Goal: Communication & Community: Answer question/provide support

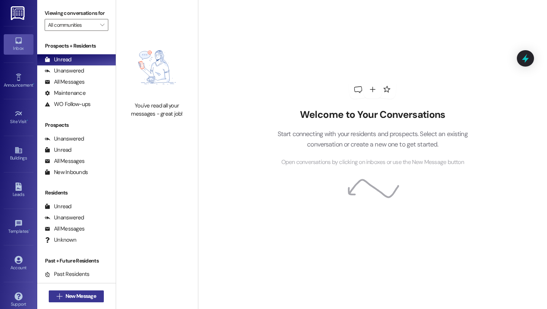
click at [76, 295] on span "New Message" at bounding box center [81, 297] width 31 height 8
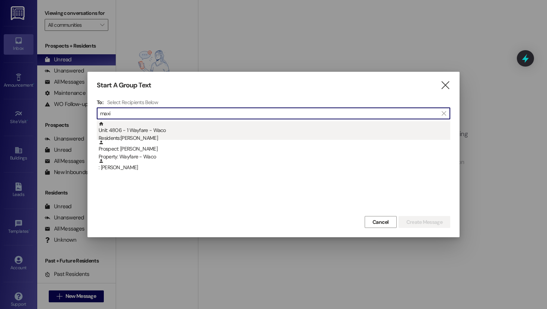
type input "maxi"
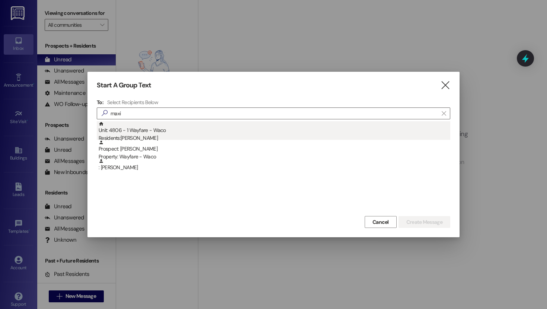
click at [176, 133] on div "Unit: 4806 - 1 Wayfare - Waco Residents: [PERSON_NAME]" at bounding box center [275, 131] width 352 height 21
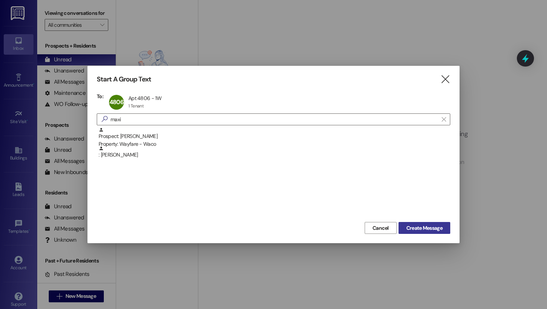
click at [430, 226] on span "Create Message" at bounding box center [425, 229] width 36 height 8
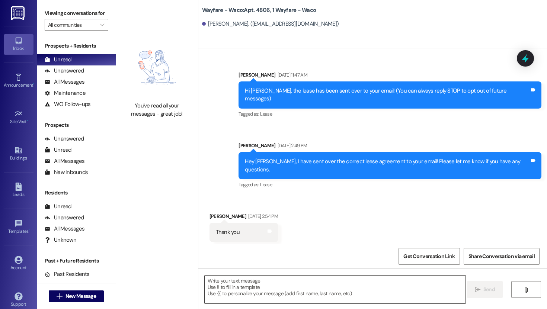
click at [278, 283] on textarea at bounding box center [335, 290] width 261 height 28
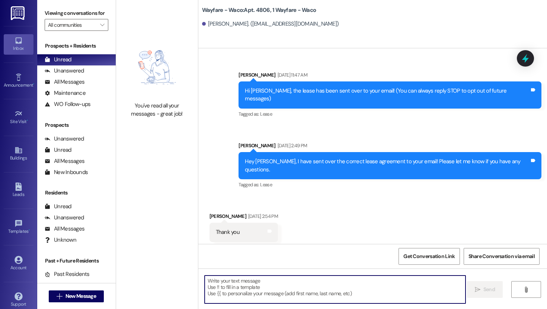
paste textarea "Hey [PERSON_NAME], I hope your having a good morning! We were dropping off a pa…"
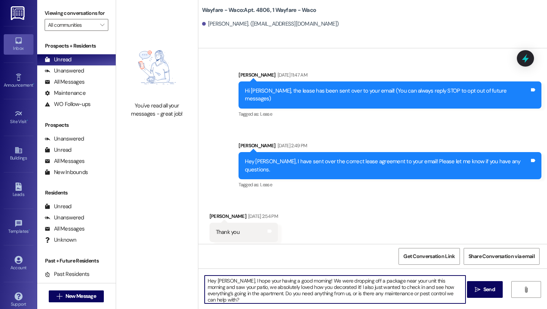
click at [305, 280] on textarea "Hey [PERSON_NAME], I hope your having a good morning! We were dropping off a pa…" at bounding box center [335, 290] width 261 height 28
click at [213, 295] on textarea "Hey [PERSON_NAME], I hope your having a good day so far! We were dropping off a…" at bounding box center [335, 290] width 261 height 28
type textarea "Hey [PERSON_NAME], I hope your having a good day so far! We were dropping off a…"
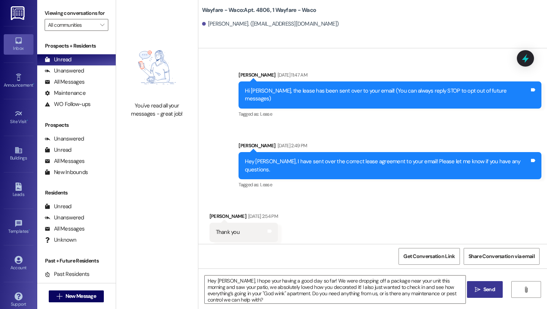
click at [484, 289] on span "Send" at bounding box center [490, 290] width 12 height 8
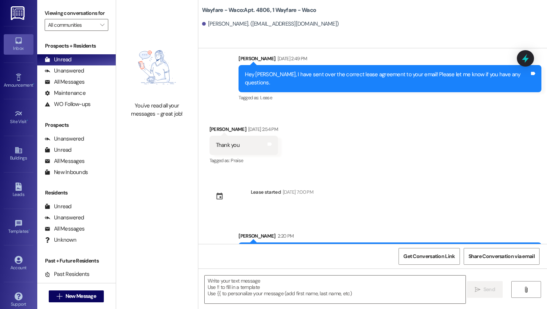
scroll to position [111, 0]
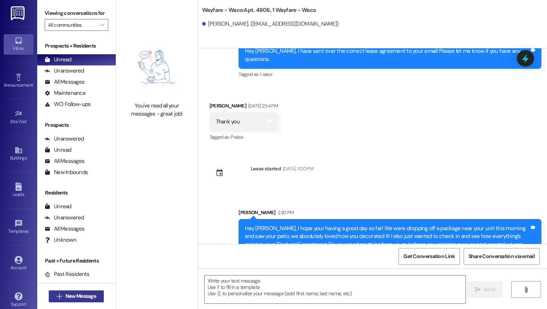
click at [85, 295] on span "New Message" at bounding box center [81, 297] width 31 height 8
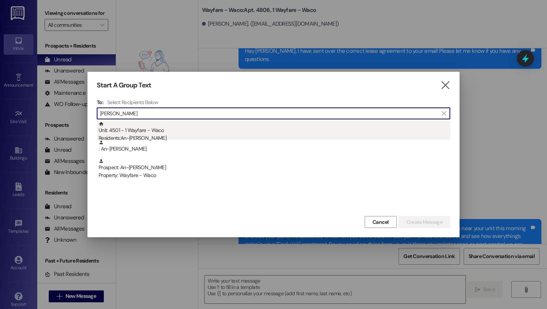
type input "[PERSON_NAME]"
click at [151, 133] on div "Unit: 4501 - 1 Wayfare - Waco Residents: An-[PERSON_NAME]" at bounding box center [275, 131] width 352 height 21
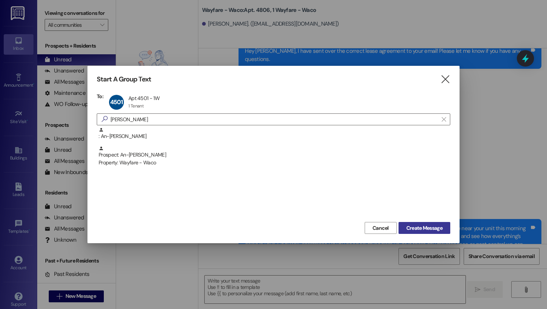
click at [423, 226] on span "Create Message" at bounding box center [425, 229] width 36 height 8
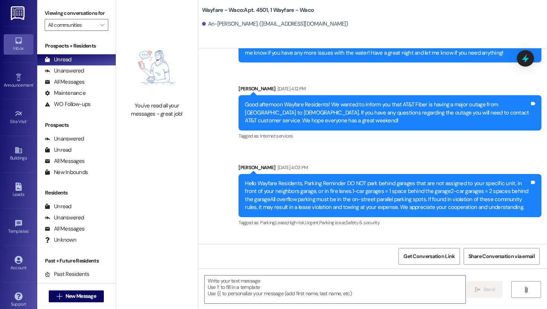
scroll to position [1513, 0]
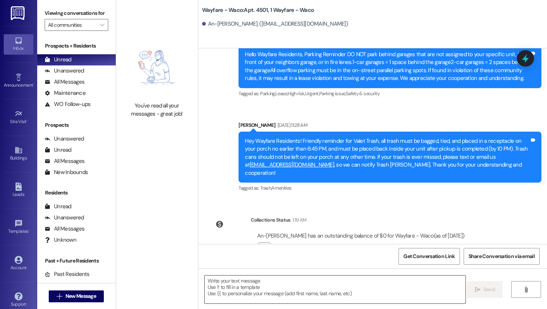
click at [293, 282] on textarea at bounding box center [335, 290] width 261 height 28
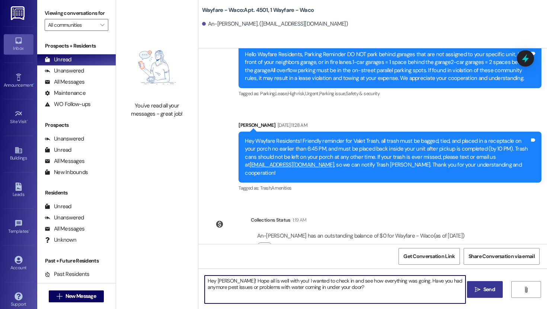
click at [281, 279] on textarea "Hey [PERSON_NAME]! Hope all is well with you! I wanted to check in and see how …" at bounding box center [335, 290] width 261 height 28
click at [280, 282] on textarea "Hey [PERSON_NAME]! Hope all is well with you my friend! I wanted to check in an…" at bounding box center [335, 290] width 261 height 28
type textarea "Hey [PERSON_NAME]! Hope all is well with you, my friend! I wanted to check in a…"
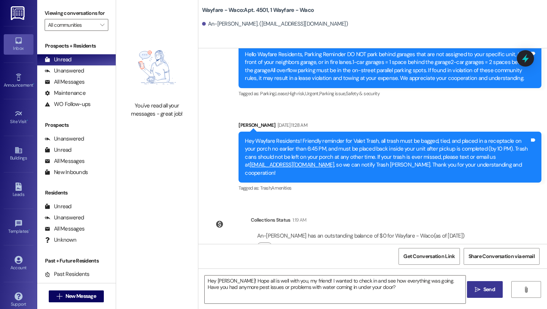
click at [484, 291] on span "Send" at bounding box center [490, 290] width 12 height 8
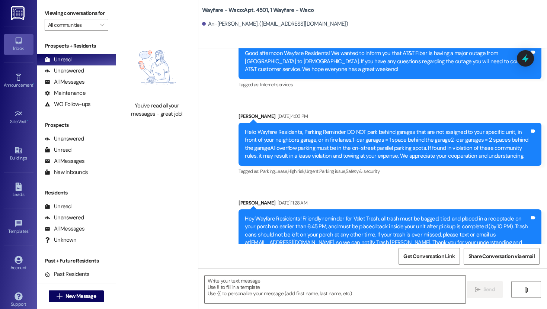
scroll to position [1573, 0]
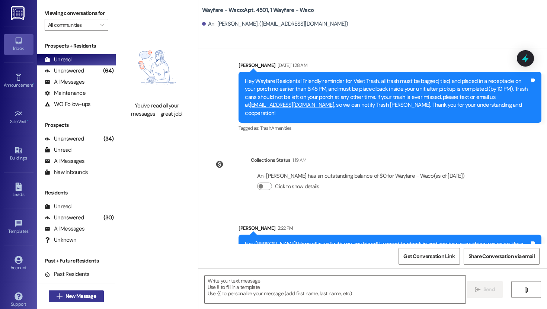
click at [76, 294] on span "New Message" at bounding box center [81, 297] width 31 height 8
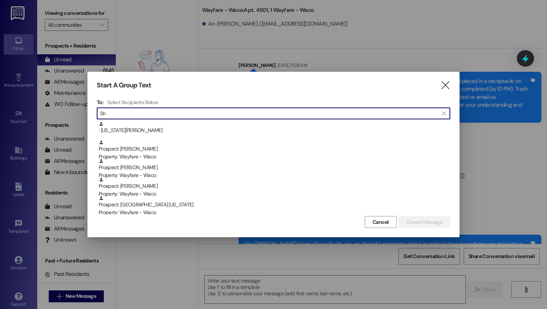
type input "S"
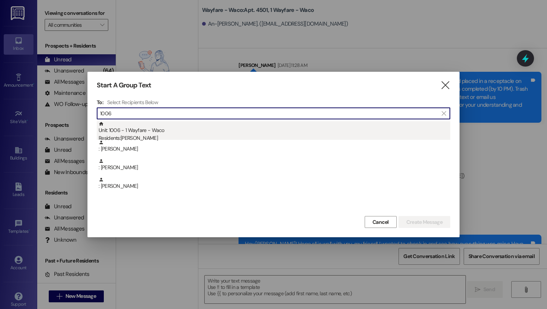
type input "1006"
click at [150, 135] on div "Residents: [PERSON_NAME]" at bounding box center [275, 138] width 352 height 8
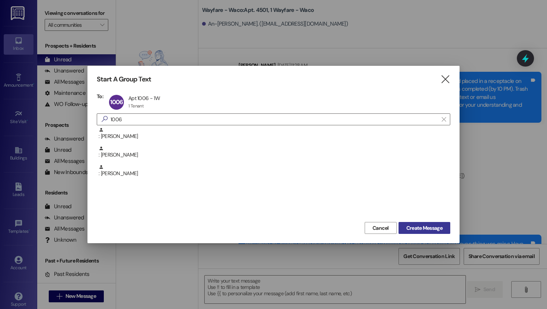
click at [410, 226] on span "Create Message" at bounding box center [425, 229] width 36 height 8
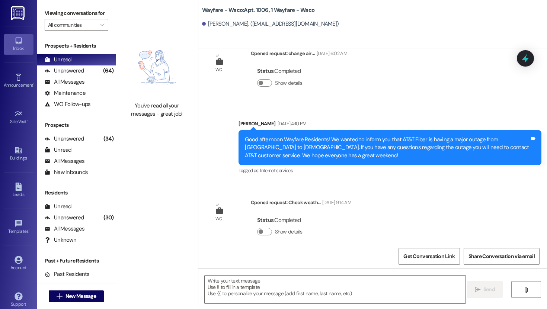
scroll to position [4957, 0]
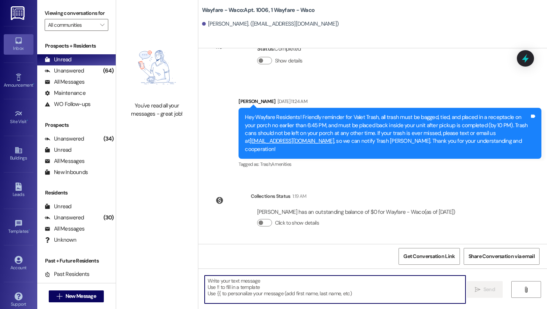
click at [315, 290] on textarea at bounding box center [335, 290] width 261 height 28
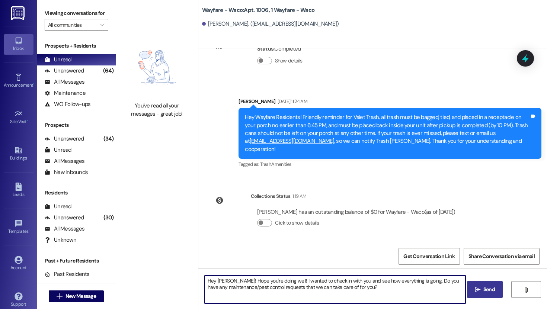
click at [278, 282] on textarea "Hey [PERSON_NAME]! Hope you're doing well! I wanted to check in with you and se…" at bounding box center [335, 290] width 261 height 28
click at [382, 296] on textarea "Hey [PERSON_NAME]! Hope you're doing well and enjoying your front porch in this…" at bounding box center [335, 290] width 261 height 28
click at [342, 282] on textarea "Hey [PERSON_NAME]! Hope you're doing well and enjoying your front porch in this…" at bounding box center [335, 290] width 261 height 28
type textarea "Hey [PERSON_NAME]! Hope you're doing well and enjoying your front porch, in thi…"
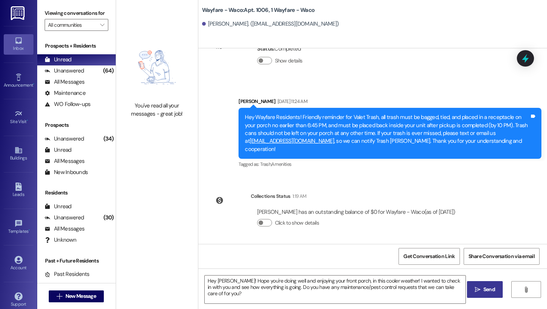
click at [482, 289] on span "Send" at bounding box center [489, 290] width 15 height 8
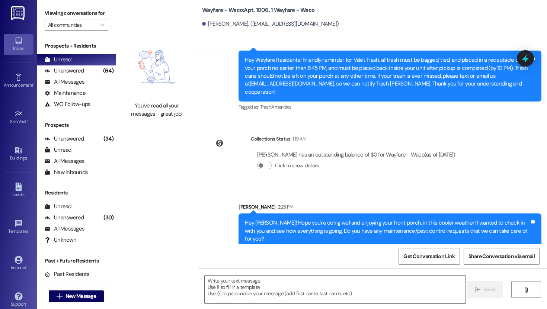
scroll to position [5017, 0]
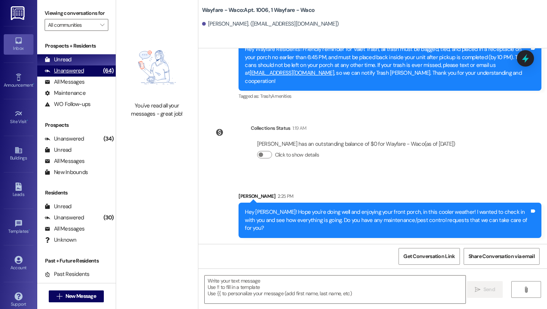
click at [85, 77] on div "Unanswered (64)" at bounding box center [76, 71] width 79 height 11
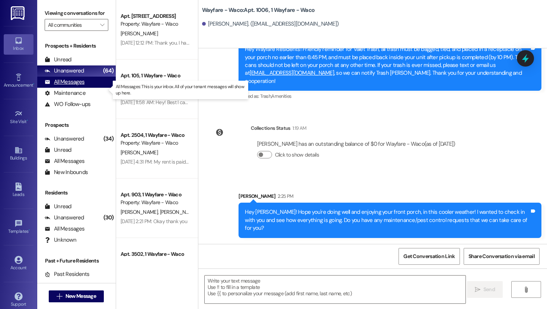
click at [81, 86] on div "All Messages" at bounding box center [65, 82] width 40 height 8
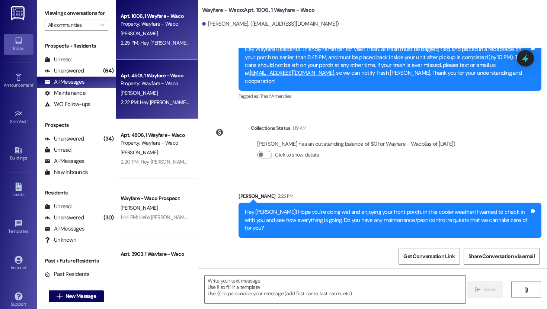
click at [143, 86] on div "Property: Wayfare - Waco" at bounding box center [155, 84] width 69 height 8
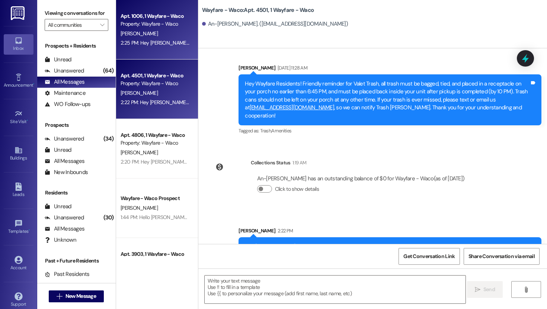
click at [156, 39] on div "2:25 PM: Hey [PERSON_NAME]! Hope you're doing well and enjoying your front porc…" at bounding box center [398, 42] width 555 height 7
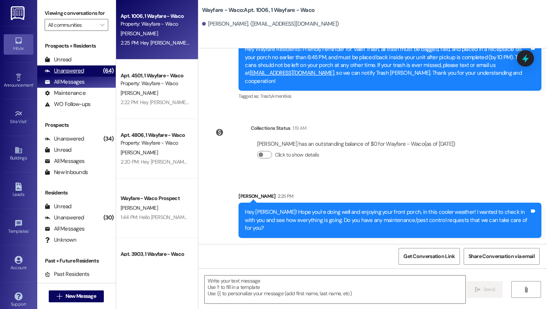
click at [66, 77] on div "Unanswered (64)" at bounding box center [76, 71] width 79 height 11
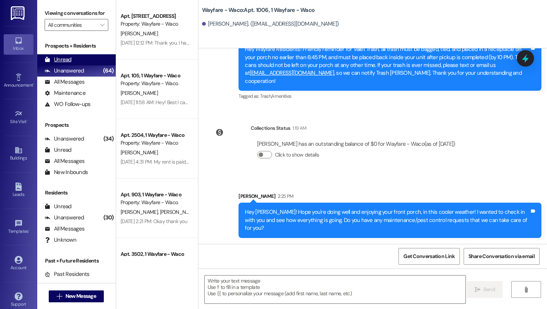
click at [70, 64] on div "Unread" at bounding box center [58, 60] width 27 height 8
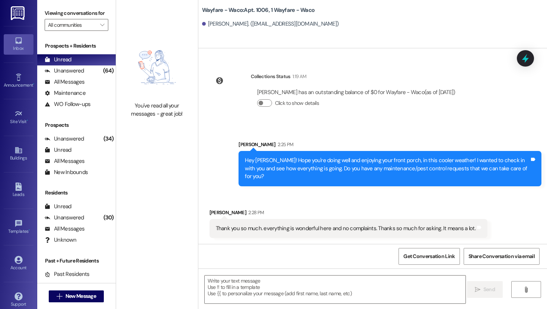
scroll to position [5068, 0]
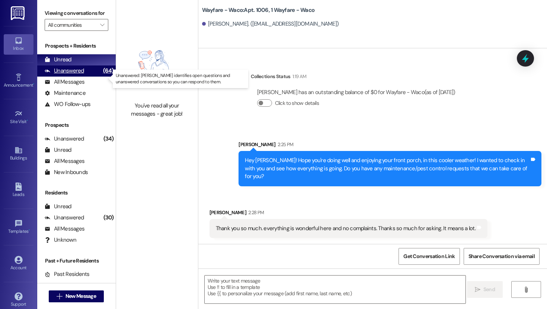
click at [76, 75] on div "Unanswered" at bounding box center [64, 71] width 39 height 8
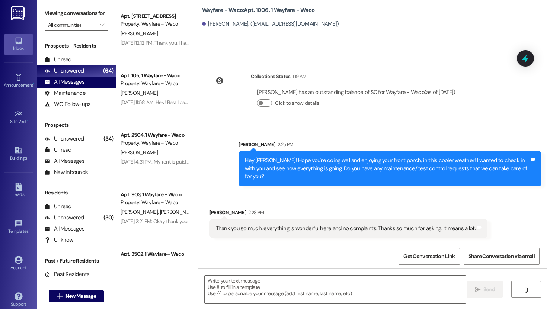
click at [73, 86] on div "All Messages" at bounding box center [65, 82] width 40 height 8
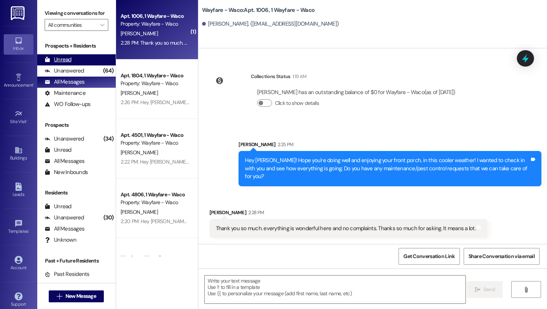
click at [72, 66] on div "Unread (0)" at bounding box center [76, 59] width 79 height 11
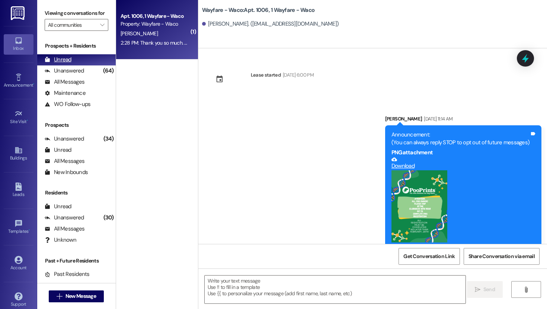
scroll to position [5079, 0]
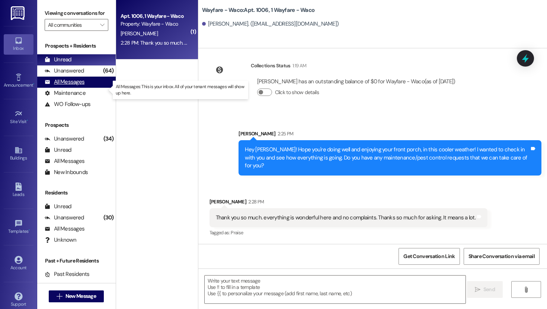
click at [78, 86] on div "All Messages" at bounding box center [65, 82] width 40 height 8
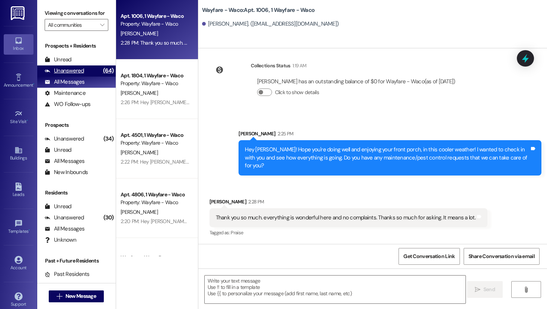
click at [77, 75] on div "Unanswered" at bounding box center [64, 71] width 39 height 8
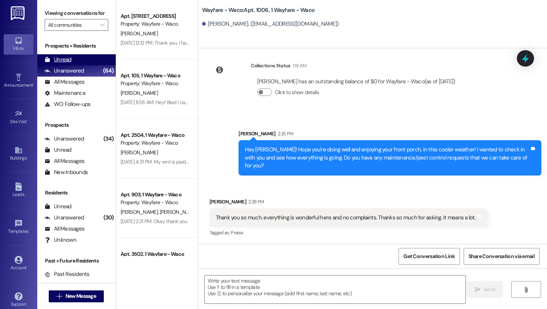
click at [72, 66] on div "Unread (0)" at bounding box center [76, 59] width 79 height 11
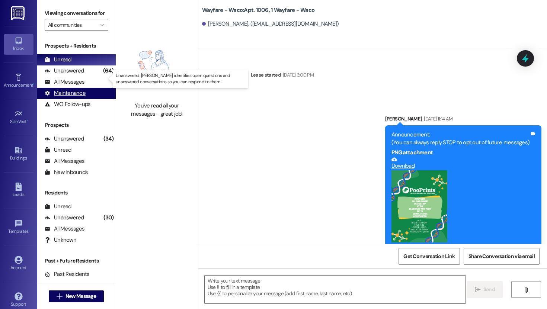
scroll to position [5079, 0]
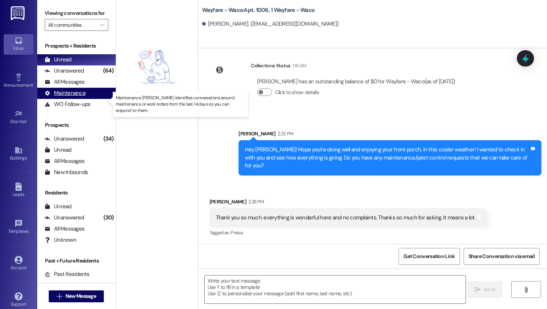
click at [73, 97] on div "Maintenance" at bounding box center [65, 93] width 41 height 8
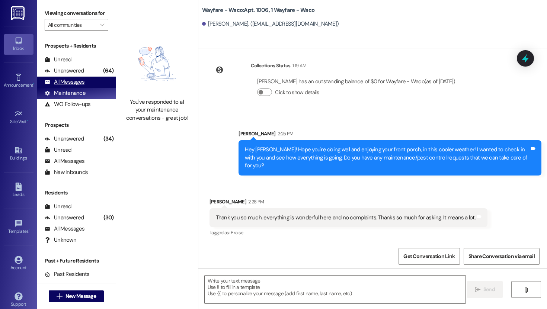
click at [73, 86] on div "All Messages" at bounding box center [65, 82] width 40 height 8
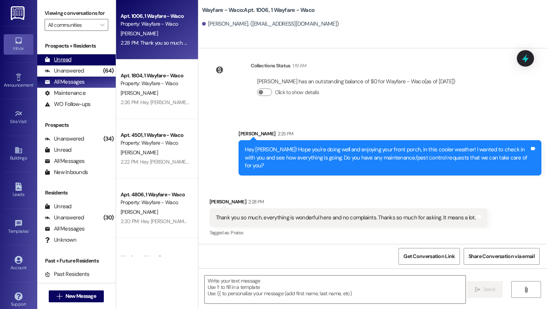
click at [70, 64] on div "Unread" at bounding box center [58, 60] width 27 height 8
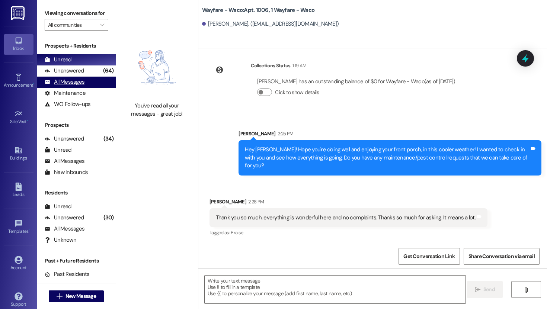
click at [72, 86] on div "All Messages" at bounding box center [65, 82] width 40 height 8
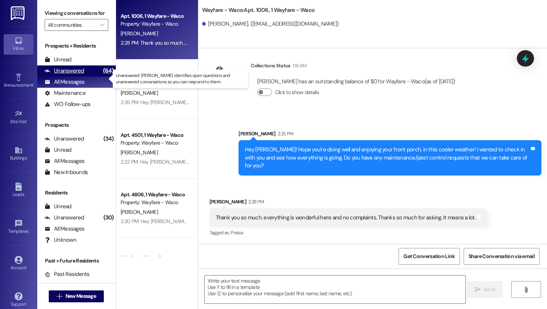
click at [70, 75] on div "Unanswered" at bounding box center [64, 71] width 39 height 8
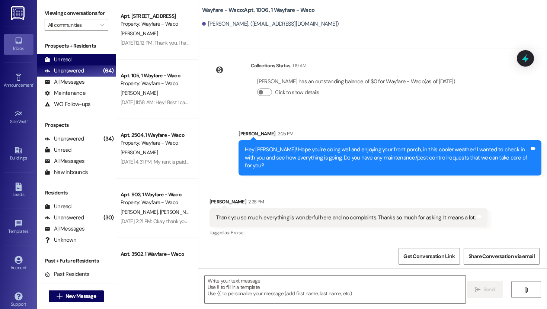
click at [71, 66] on div "Unread (0)" at bounding box center [76, 59] width 79 height 11
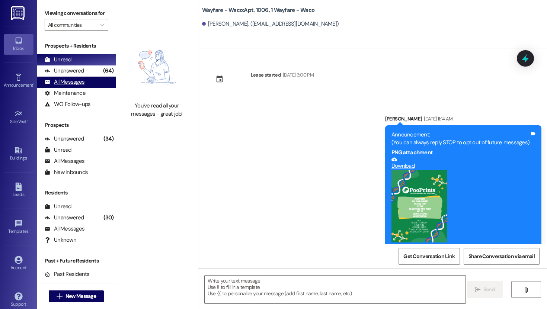
click at [71, 86] on div "All Messages (undefined)" at bounding box center [76, 82] width 79 height 11
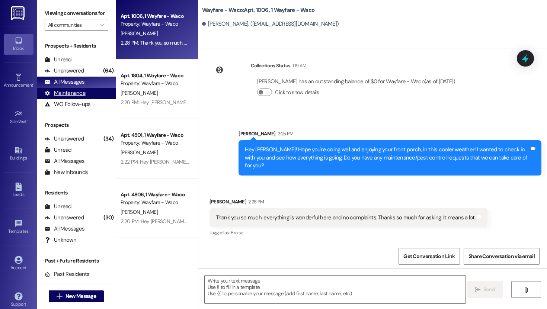
click at [73, 97] on div "Maintenance" at bounding box center [65, 93] width 41 height 8
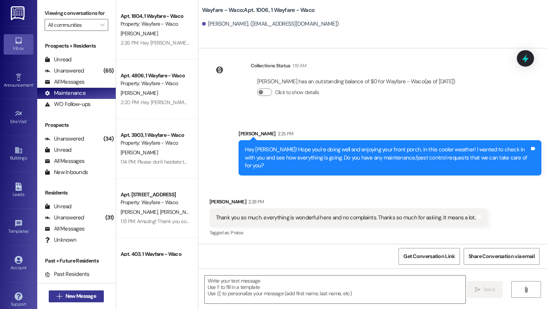
click at [76, 295] on span "New Message" at bounding box center [81, 297] width 31 height 8
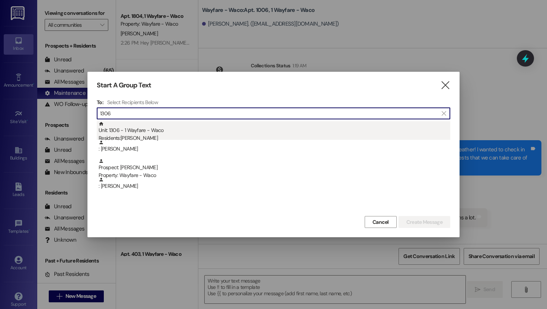
type input "1306"
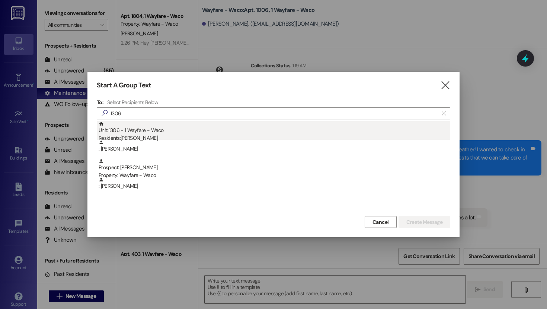
click at [169, 138] on div "Residents: [PERSON_NAME]" at bounding box center [275, 138] width 352 height 8
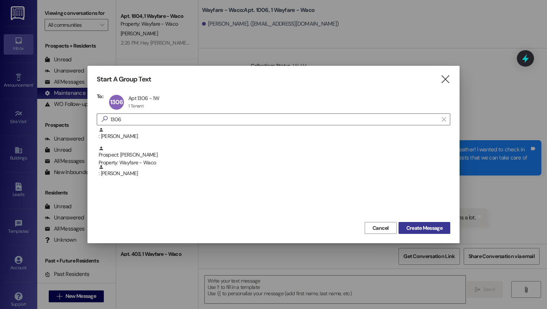
click at [412, 228] on span "Create Message" at bounding box center [425, 229] width 36 height 8
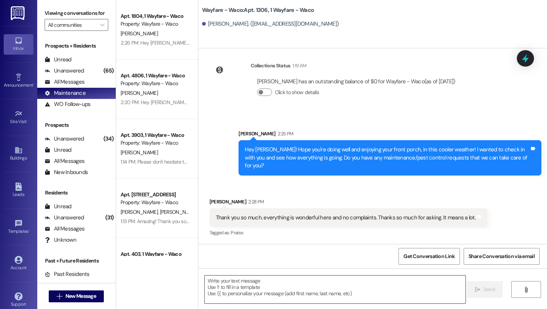
scroll to position [1081, 0]
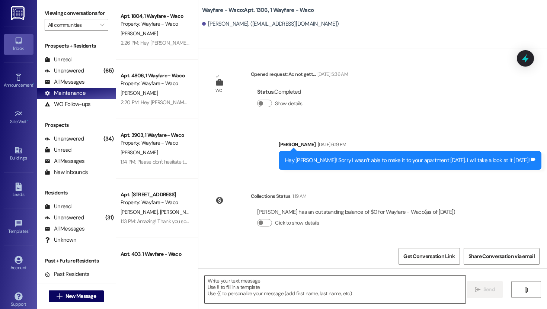
click at [262, 286] on textarea at bounding box center [335, 290] width 261 height 28
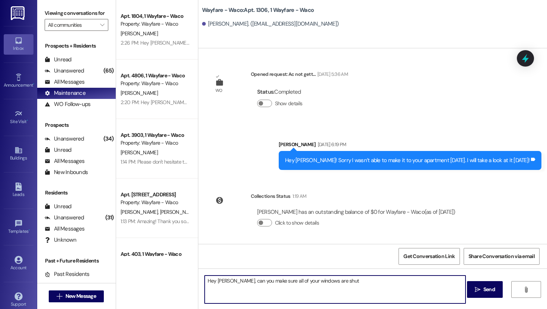
click at [248, 282] on textarea "Hey [PERSON_NAME], can you make sure all of your windows are shut" at bounding box center [335, 290] width 261 height 28
click at [352, 285] on textarea "Hey [PERSON_NAME], can you please make sure all of your windows are shut" at bounding box center [335, 290] width 261 height 28
type textarea "Hey [PERSON_NAME], can you please make sure all of your windows are shut. We wa…"
